Goal: Information Seeking & Learning: Learn about a topic

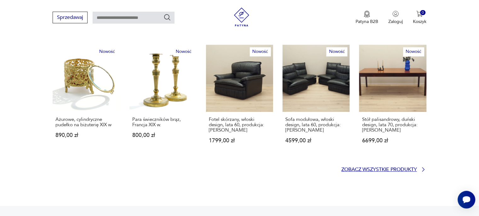
click at [345, 168] on p "Zobacz wszystkie produkty" at bounding box center [380, 170] width 76 height 4
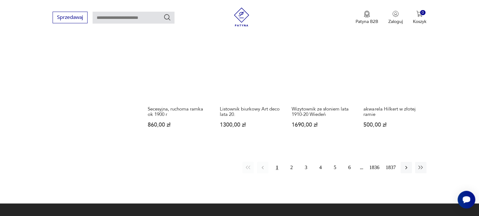
scroll to position [532, 0]
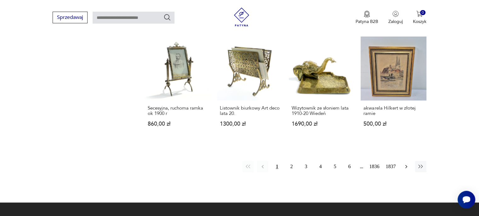
click at [407, 164] on icon "button" at bounding box center [406, 167] width 6 height 6
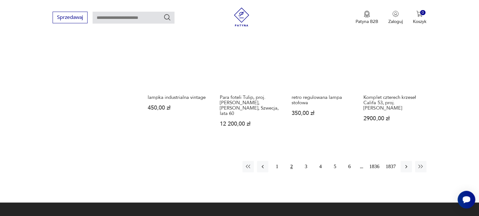
scroll to position [554, 0]
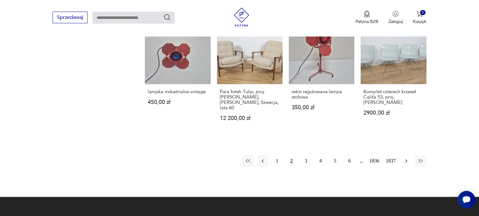
click at [408, 158] on icon "button" at bounding box center [406, 161] width 6 height 6
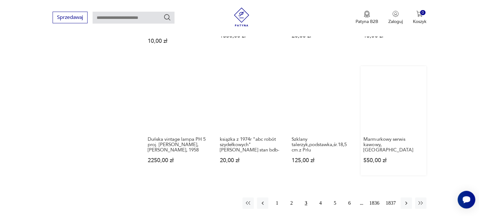
scroll to position [522, 0]
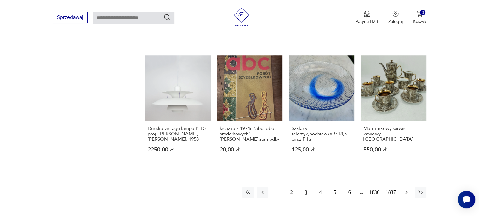
click at [408, 189] on icon "button" at bounding box center [406, 192] width 6 height 6
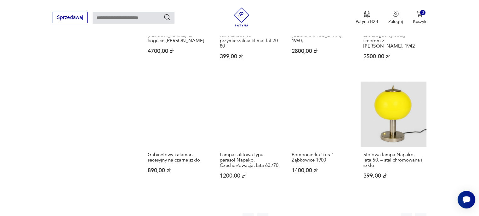
scroll to position [522, 0]
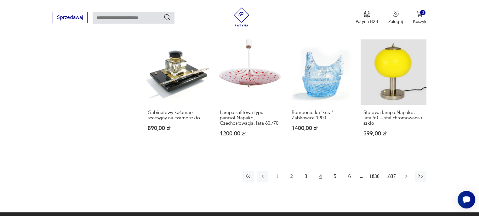
click at [405, 180] on icon "button" at bounding box center [406, 176] width 6 height 6
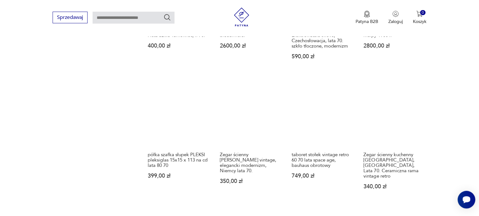
scroll to position [522, 0]
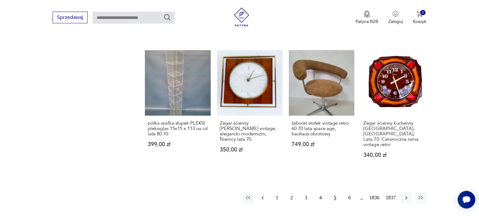
click at [261, 195] on icon "button" at bounding box center [263, 198] width 6 height 6
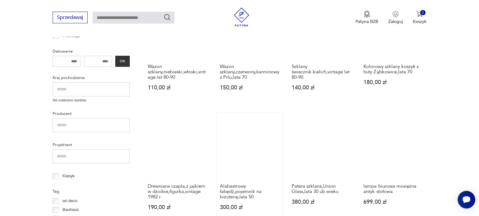
scroll to position [207, 0]
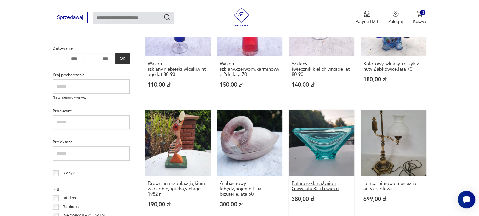
click at [324, 187] on h3 "Patera szklana,Union Glass,lata 30 ub.wieku" at bounding box center [322, 186] width 60 height 11
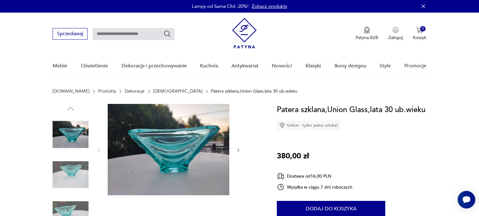
click at [191, 158] on img at bounding box center [169, 149] width 122 height 91
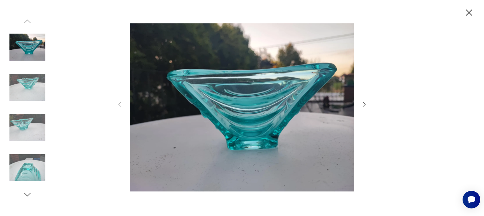
click at [365, 101] on icon "button" at bounding box center [364, 105] width 8 height 8
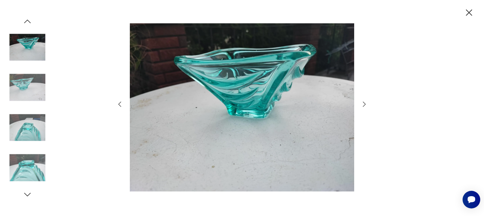
click at [365, 101] on icon "button" at bounding box center [364, 105] width 8 height 8
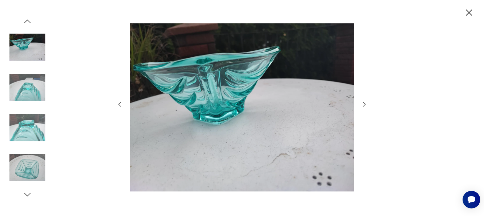
click at [365, 101] on icon "button" at bounding box center [364, 105] width 8 height 8
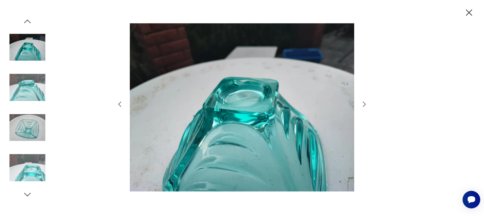
click at [365, 101] on icon "button" at bounding box center [364, 105] width 8 height 8
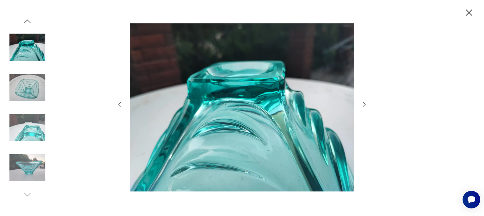
click at [365, 101] on icon "button" at bounding box center [364, 105] width 8 height 8
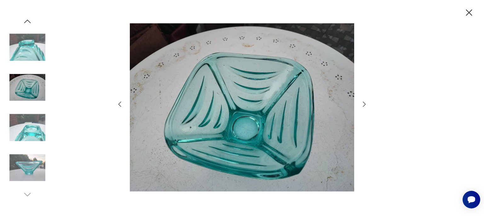
click at [365, 101] on icon "button" at bounding box center [364, 105] width 8 height 8
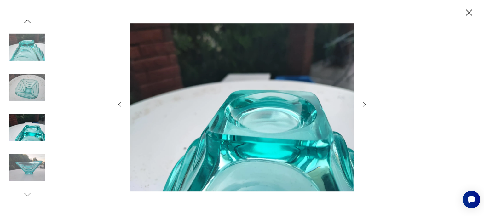
click at [365, 101] on icon "button" at bounding box center [364, 105] width 8 height 8
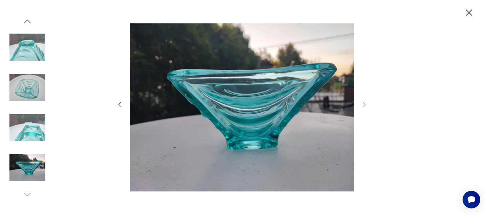
click at [470, 13] on icon "button" at bounding box center [468, 12] width 11 height 11
